Goal: Task Accomplishment & Management: Manage account settings

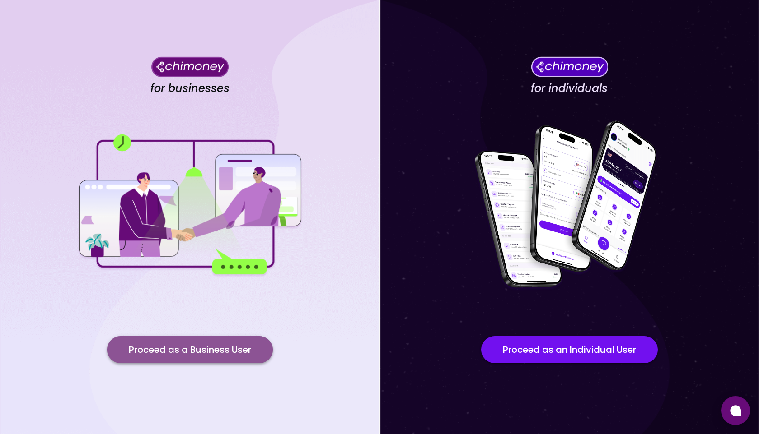
click at [219, 352] on button "Proceed as a Business User" at bounding box center [190, 349] width 166 height 27
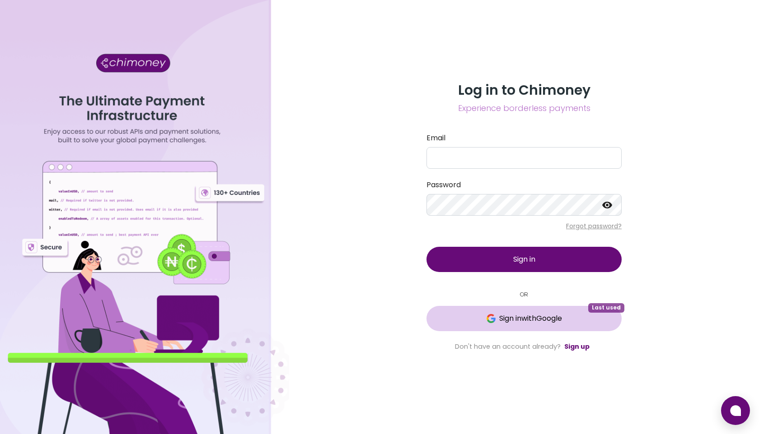
click at [562, 325] on button "Sign in with Google Last used" at bounding box center [523, 318] width 195 height 25
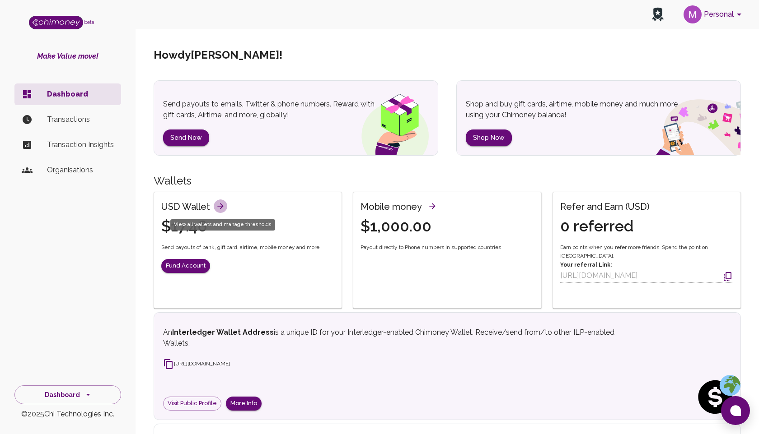
click at [219, 209] on icon "View all wallets and manage thresholds" at bounding box center [220, 206] width 6 height 6
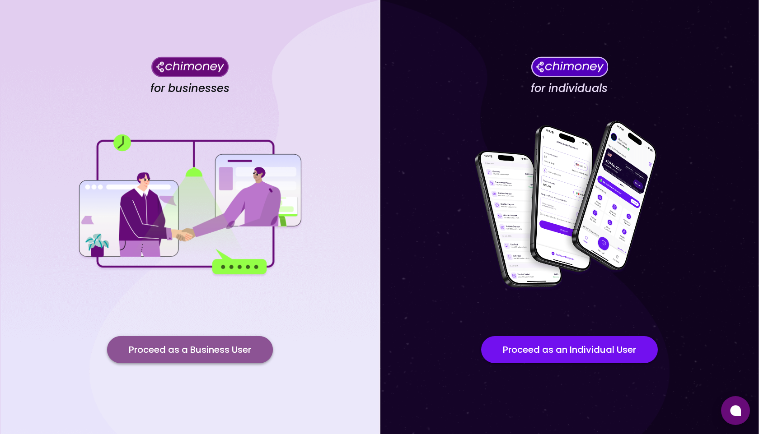
click at [203, 354] on button "Proceed as a Business User" at bounding box center [190, 349] width 166 height 27
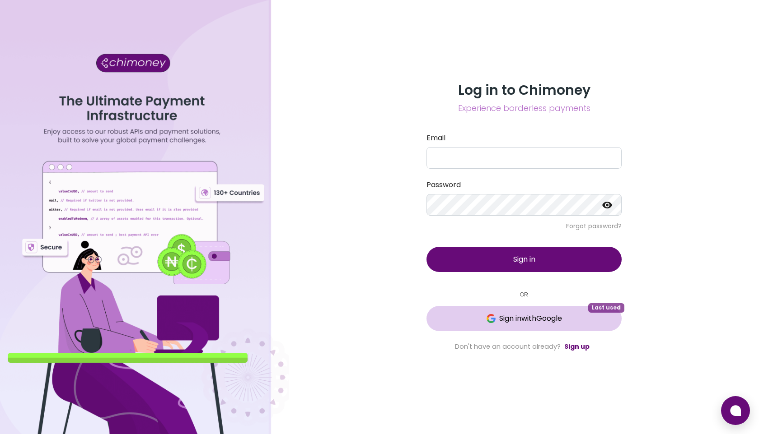
click at [514, 321] on span "Sign in with Google" at bounding box center [530, 318] width 63 height 11
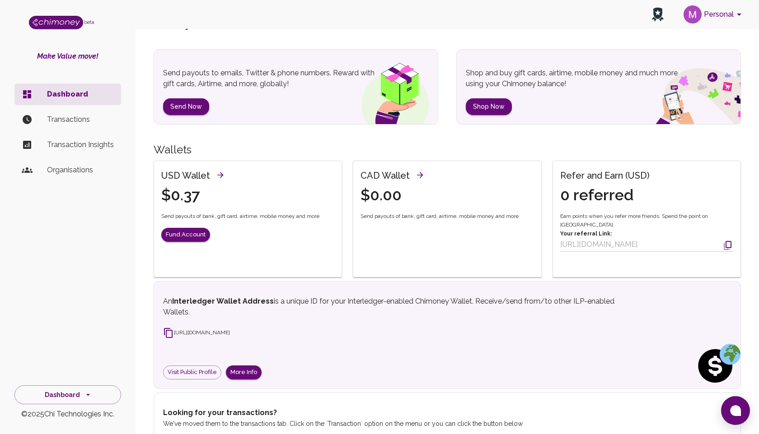
scroll to position [48, 0]
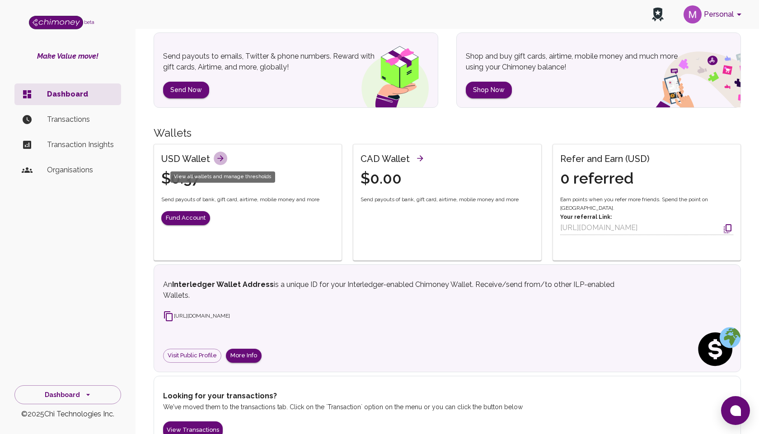
click at [219, 158] on icon "View all wallets and manage thresholds" at bounding box center [220, 158] width 9 height 9
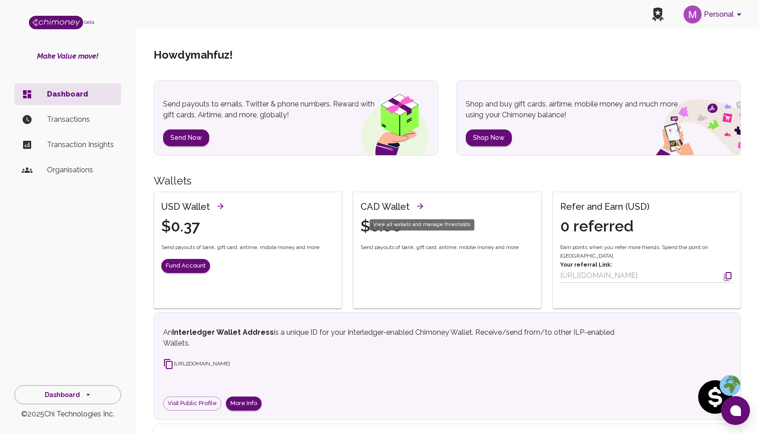
click at [419, 206] on icon "View all wallets and manage thresholds" at bounding box center [420, 206] width 6 height 6
